Goal: Task Accomplishment & Management: Use online tool/utility

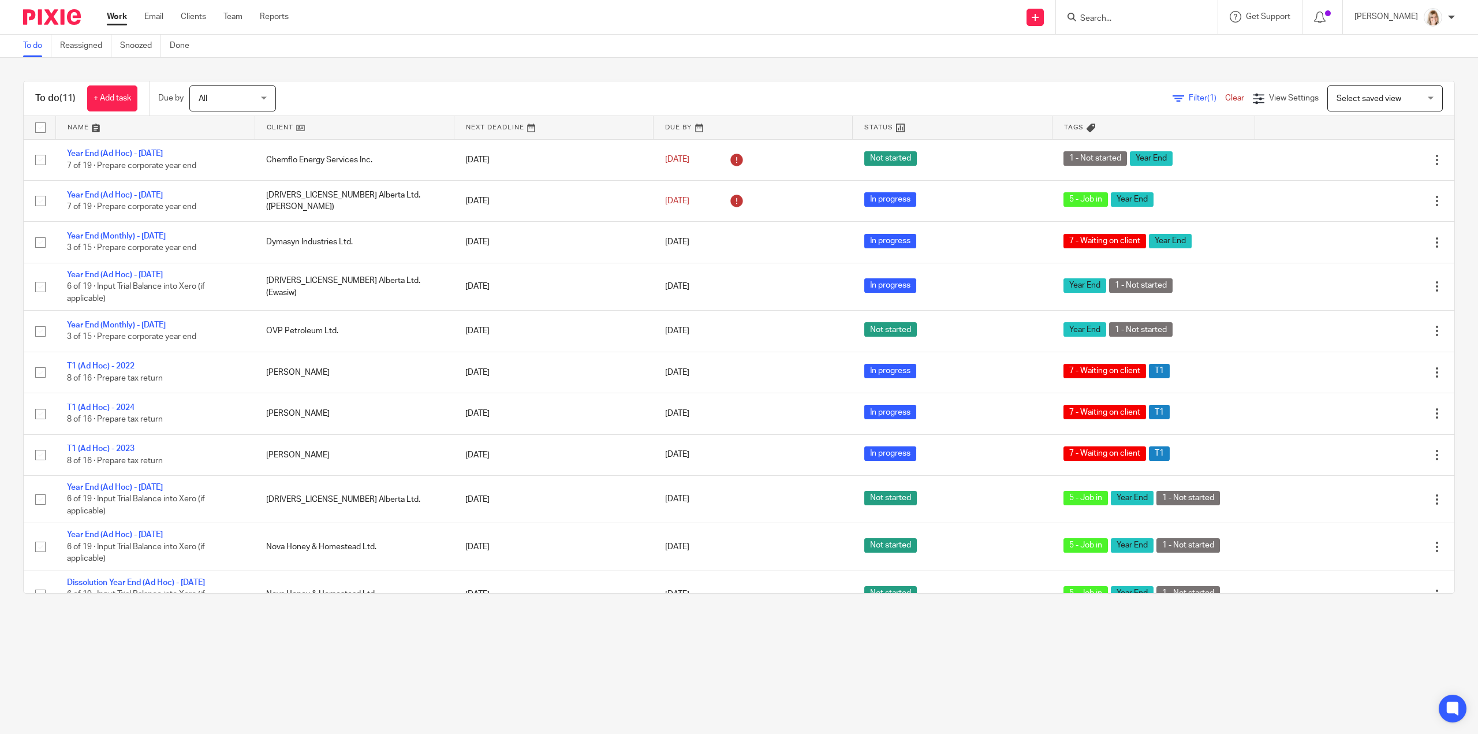
click at [1135, 21] on input "Search" at bounding box center [1131, 19] width 104 height 10
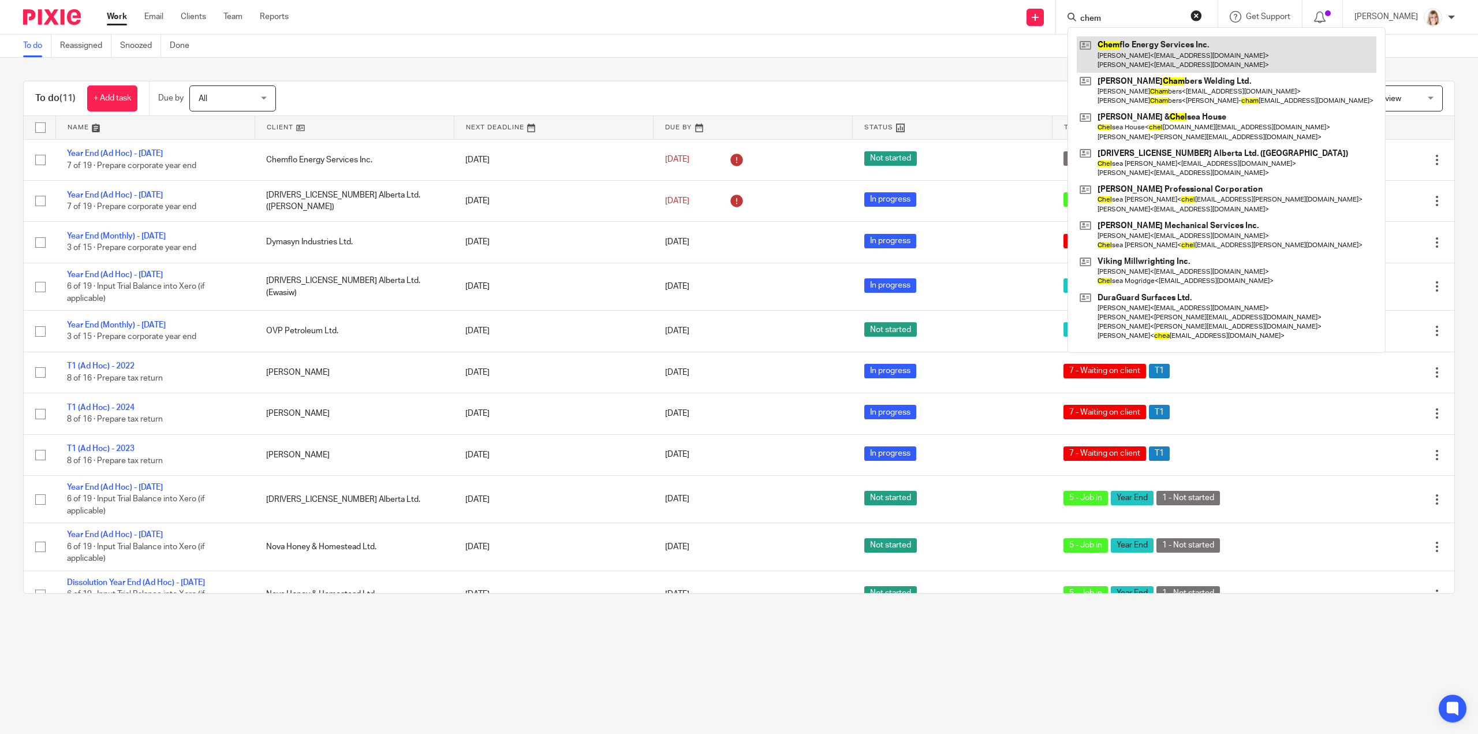
type input "chem"
click at [1175, 56] on link at bounding box center [1227, 54] width 300 height 36
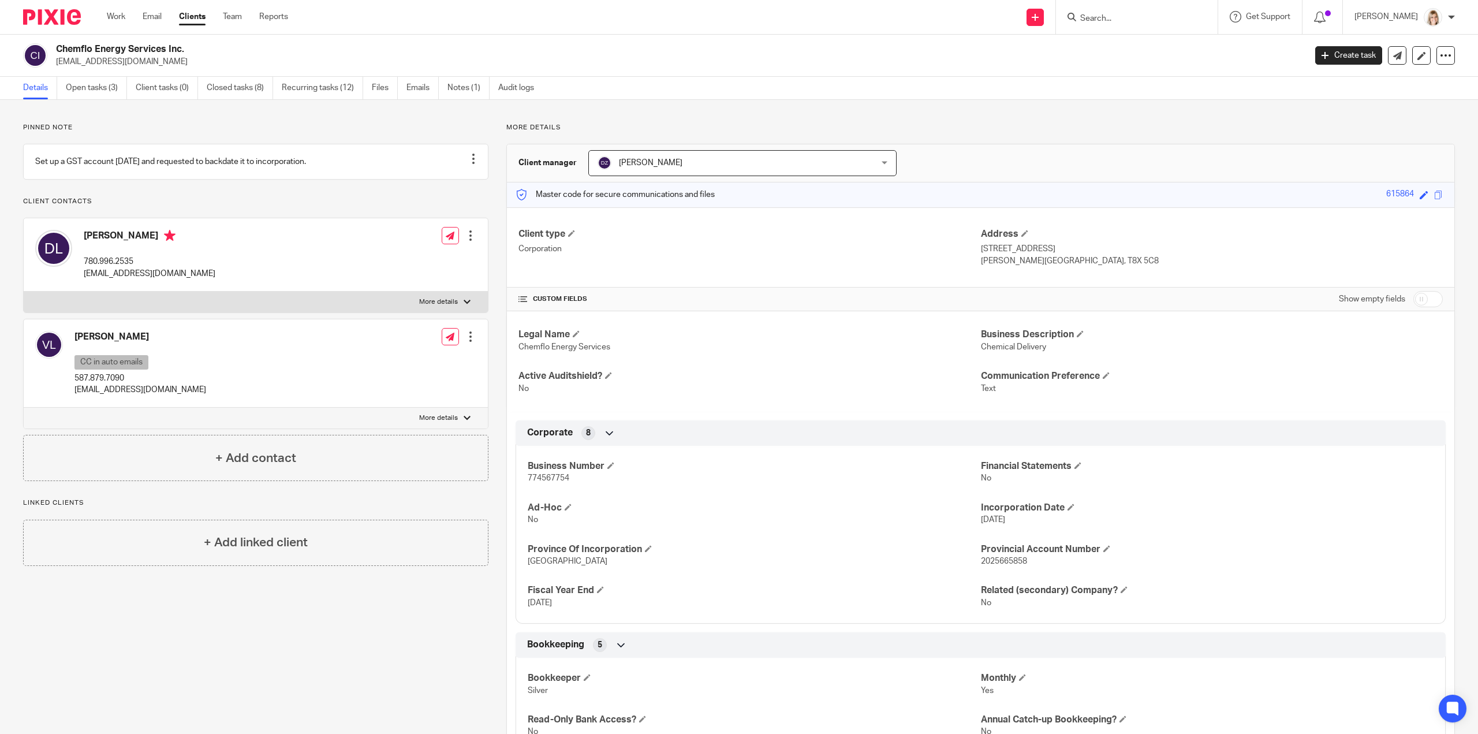
click at [458, 312] on label "More details" at bounding box center [256, 302] width 464 height 21
click at [24, 292] on input "More details" at bounding box center [23, 291] width 1 height 1
checkbox input "true"
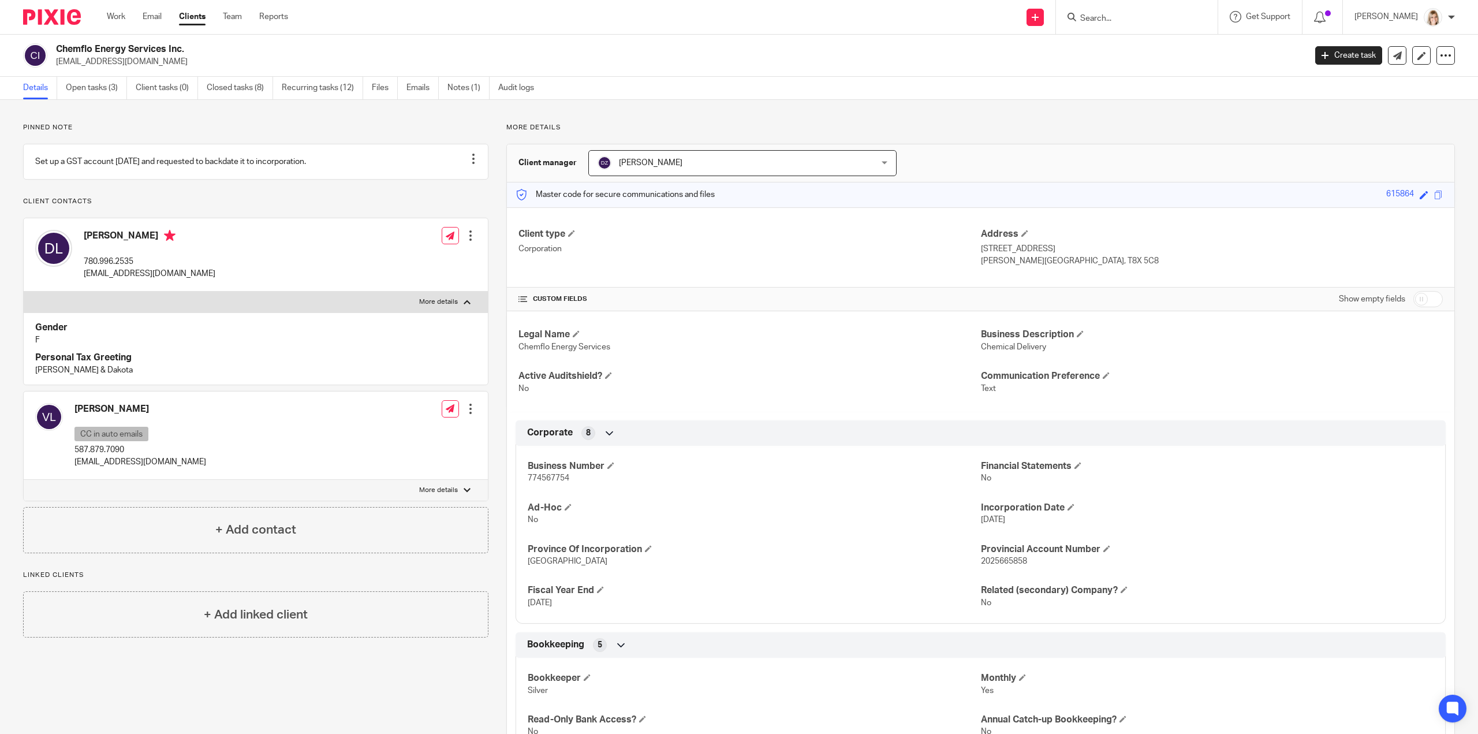
click at [453, 495] on p "More details" at bounding box center [438, 490] width 39 height 9
click at [24, 480] on input "More details" at bounding box center [23, 479] width 1 height 1
checkbox input "true"
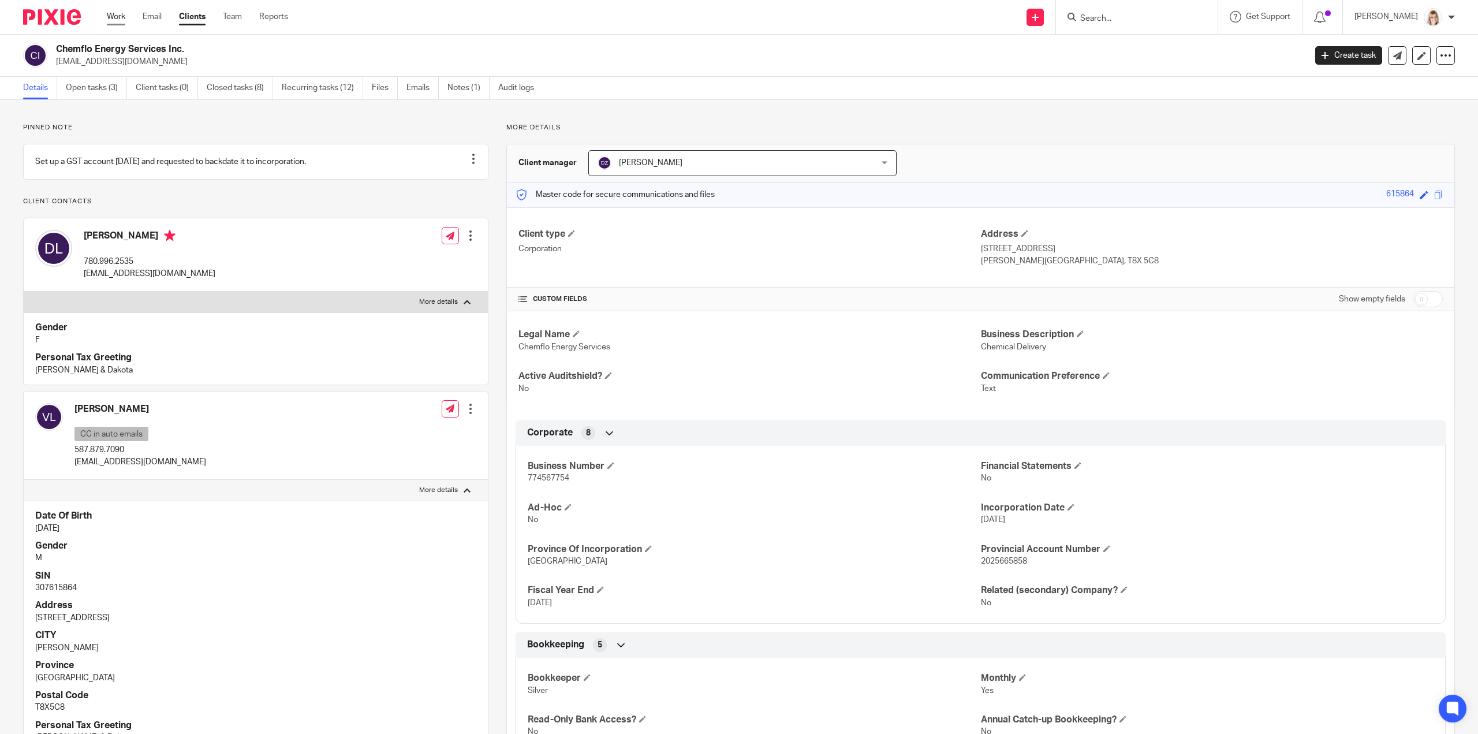
click at [120, 14] on link "Work" at bounding box center [116, 17] width 18 height 12
click at [1136, 21] on input "Search" at bounding box center [1131, 19] width 104 height 10
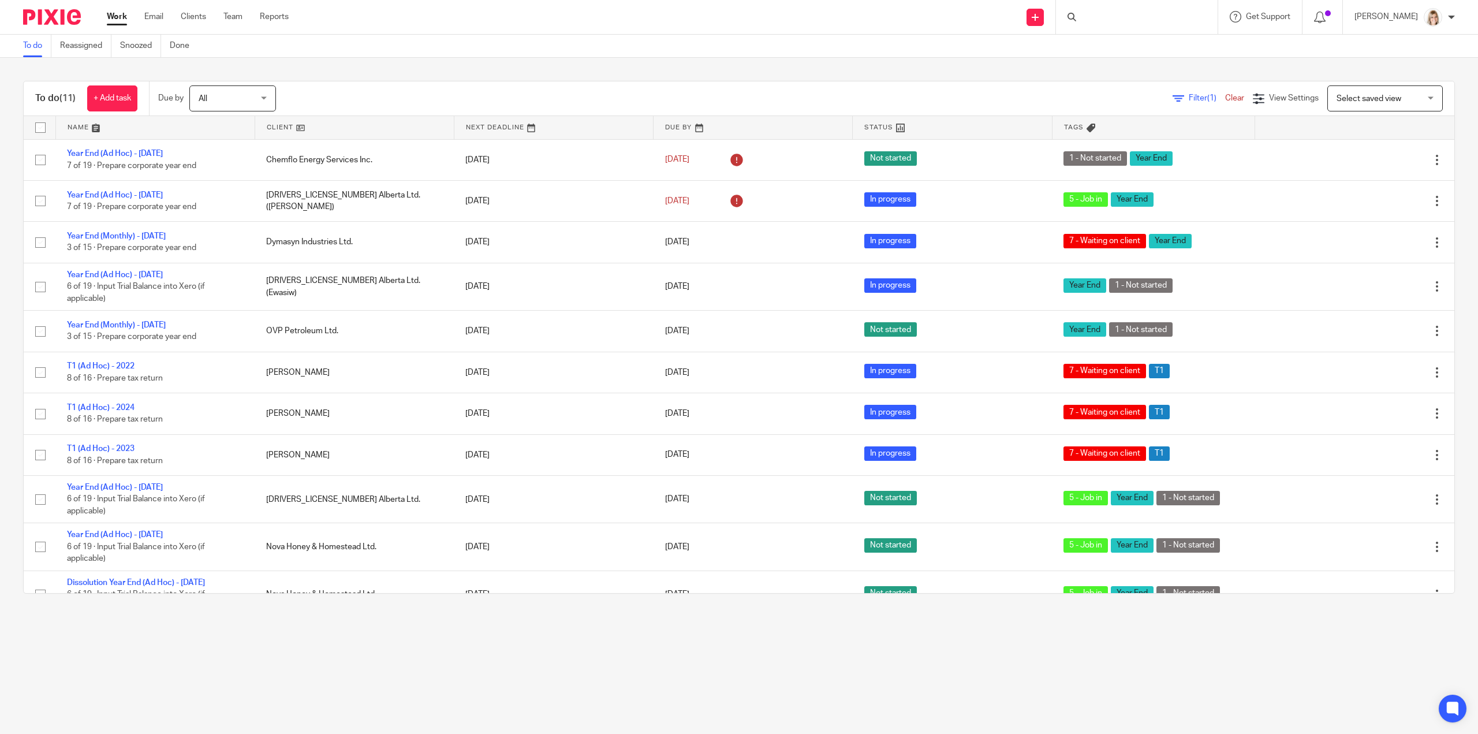
click at [1126, 5] on div at bounding box center [1137, 17] width 162 height 34
click at [1128, 20] on input "Search" at bounding box center [1131, 19] width 104 height 10
type input "OVP"
click at [1152, 44] on link at bounding box center [1201, 54] width 248 height 36
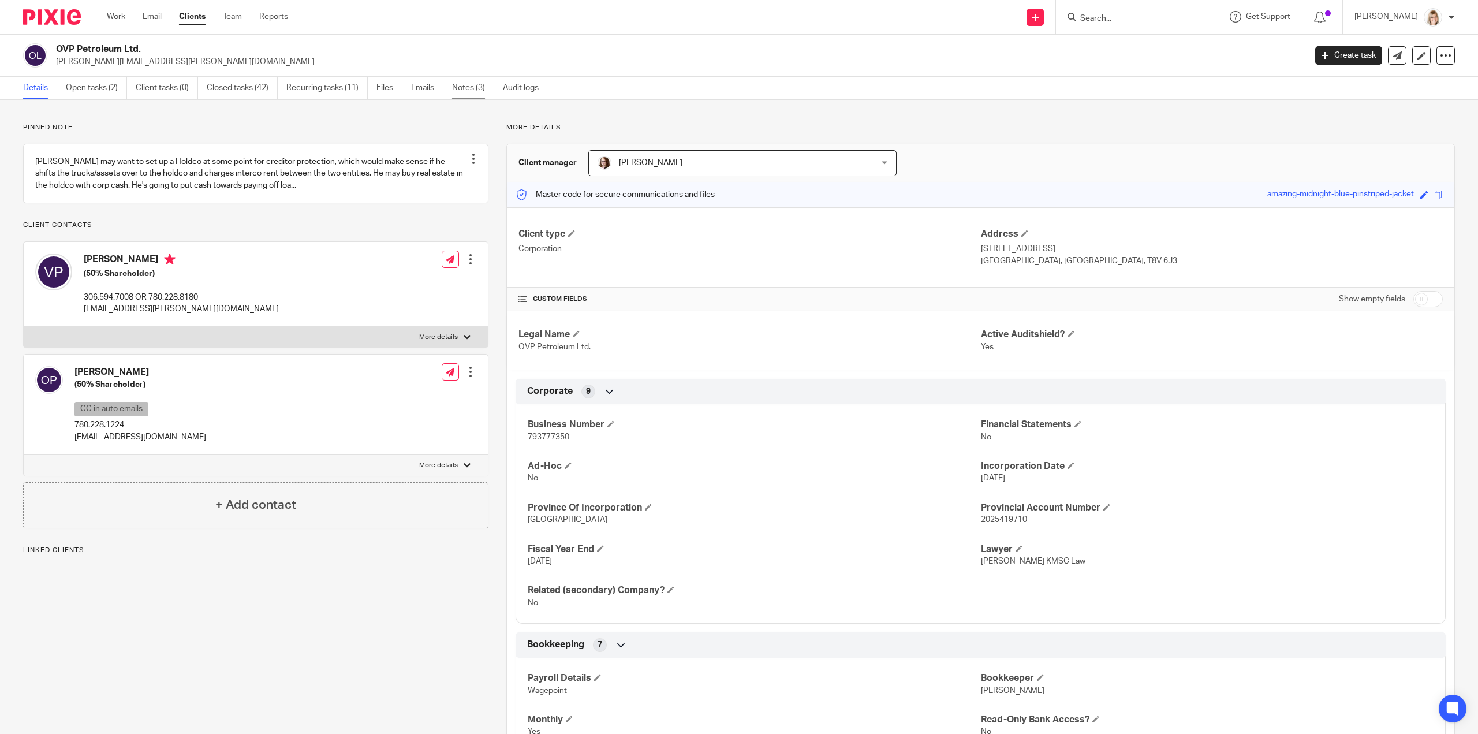
click at [468, 88] on link "Notes (3)" at bounding box center [473, 88] width 42 height 23
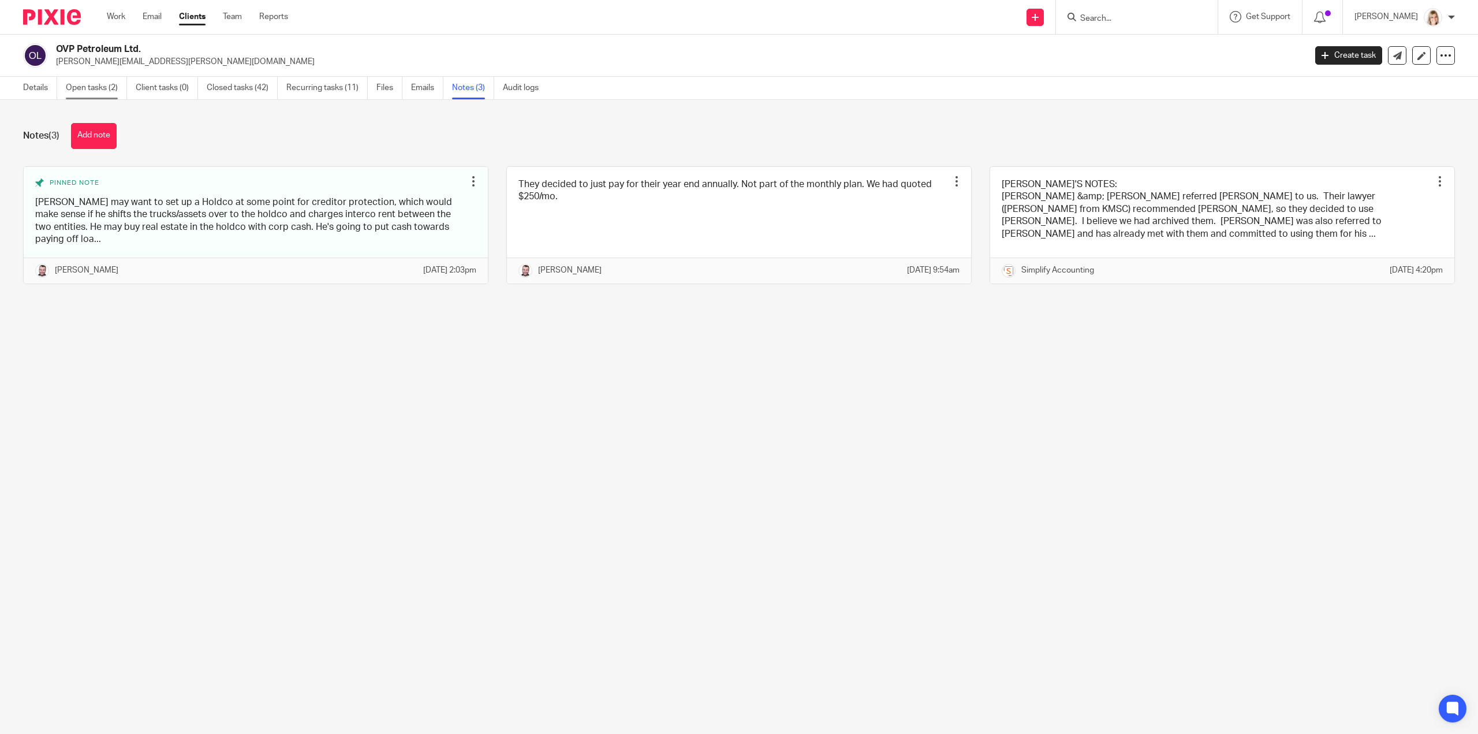
click at [84, 89] on link "Open tasks (2)" at bounding box center [96, 88] width 61 height 23
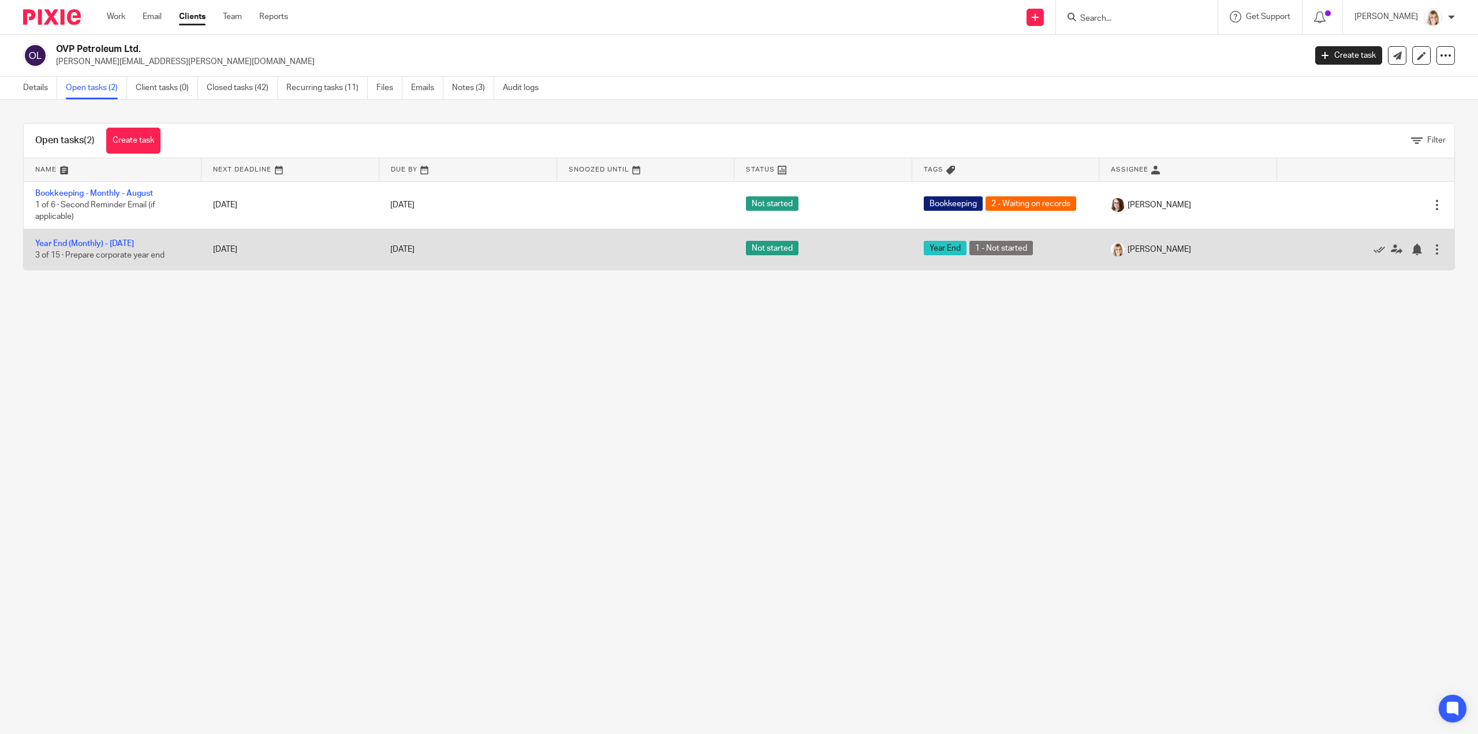
click at [106, 236] on td "Year End (Monthly) - [DATE] 3 of 15 · Prepare corporate year end" at bounding box center [113, 249] width 178 height 41
click at [106, 244] on link "Year End (Monthly) - [DATE]" at bounding box center [84, 244] width 99 height 8
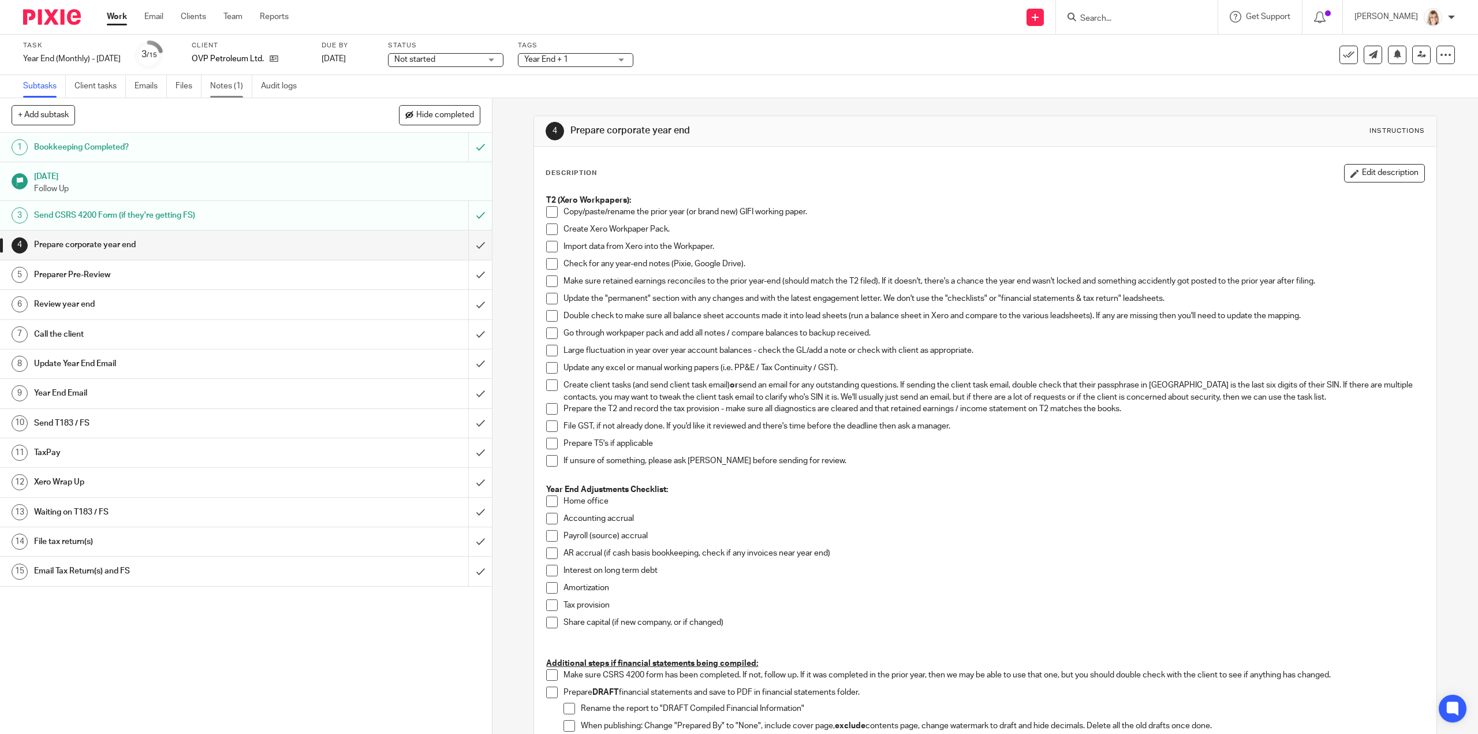
click at [219, 89] on link "Notes (1)" at bounding box center [231, 86] width 42 height 23
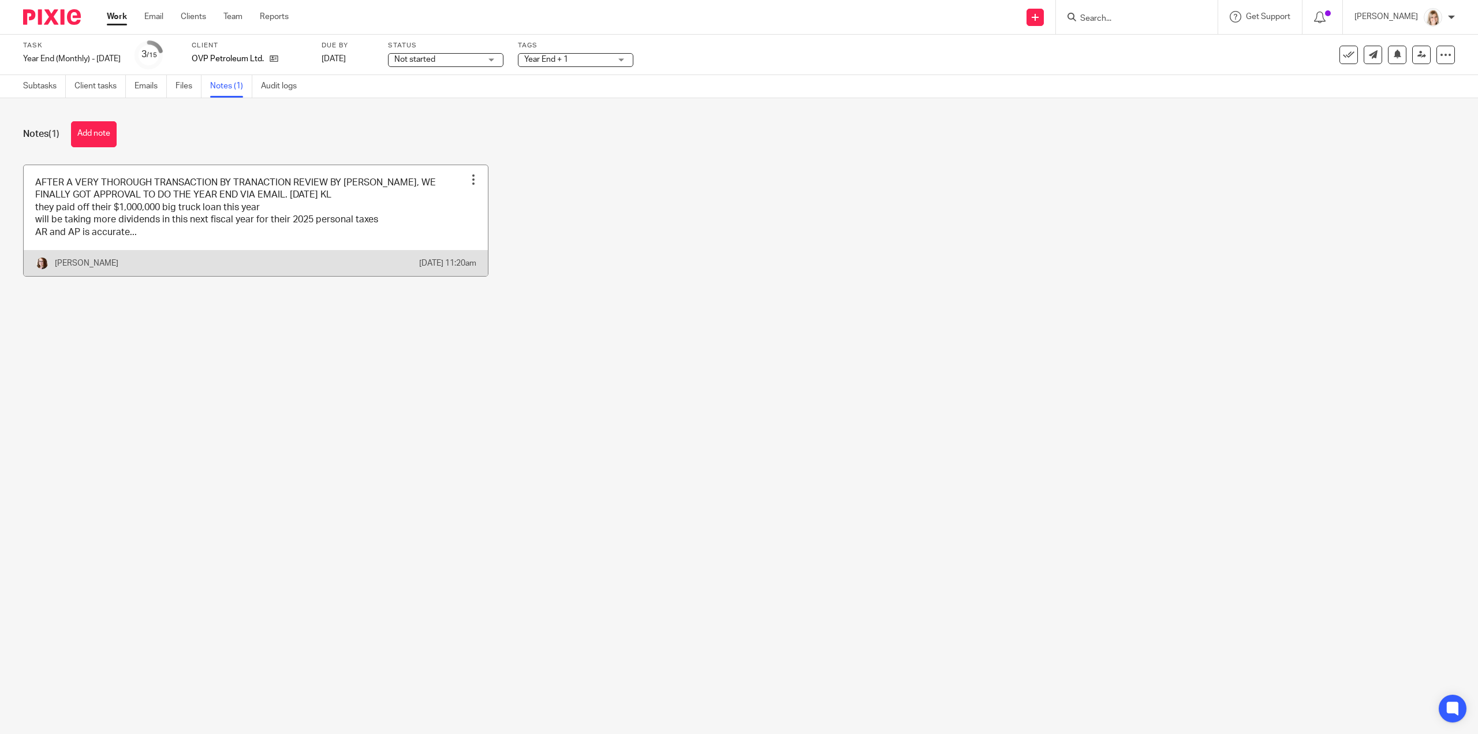
click at [158, 244] on link at bounding box center [256, 220] width 464 height 111
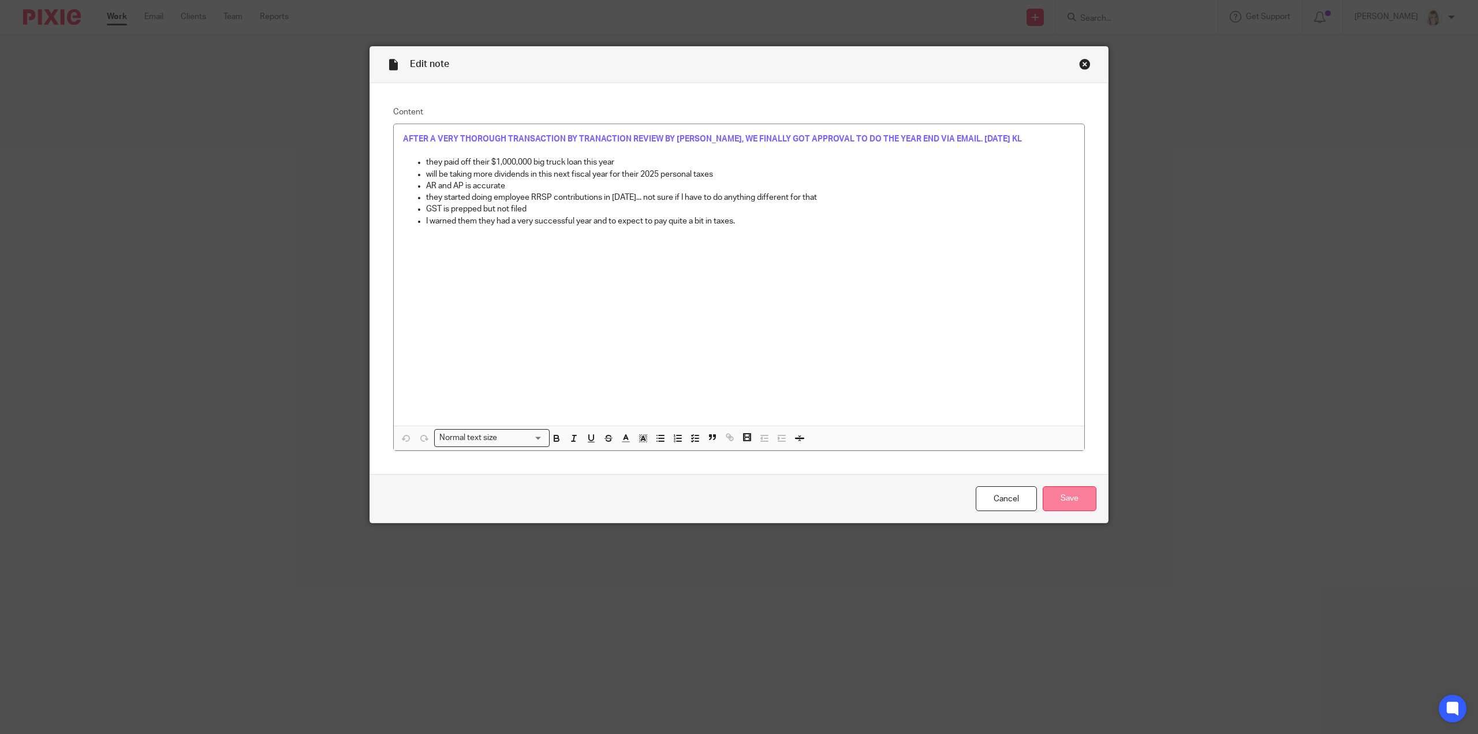
click at [1073, 495] on input "Save" at bounding box center [1070, 498] width 54 height 25
